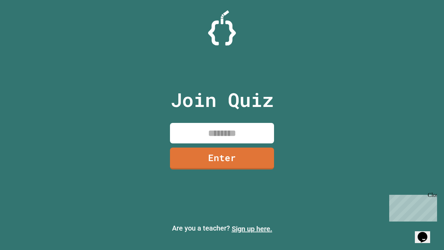
click at [252, 229] on link "Sign up here." at bounding box center [252, 228] width 41 height 8
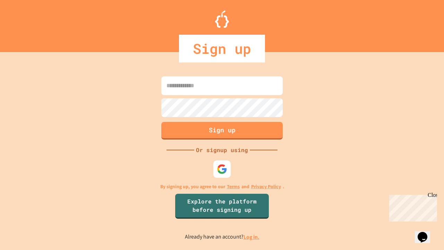
click at [252, 237] on link "Log in." at bounding box center [252, 236] width 16 height 7
